Goal: Information Seeking & Learning: Learn about a topic

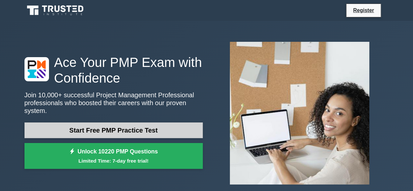
click at [141, 128] on link "Start Free PMP Practice Test" at bounding box center [113, 130] width 178 height 16
